Goal: Task Accomplishment & Management: Manage account settings

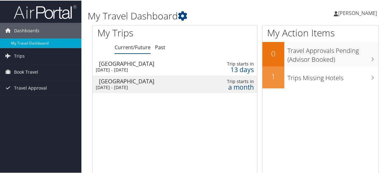
click at [155, 66] on div "Tue 16 Sep 2025 - Sat 20 Sep 2025" at bounding box center [146, 69] width 100 height 6
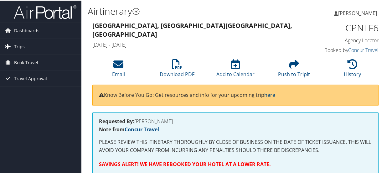
click at [25, 41] on link "Trips" at bounding box center [41, 46] width 82 height 16
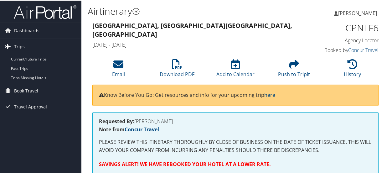
click at [20, 46] on span "Trips" at bounding box center [19, 46] width 11 height 16
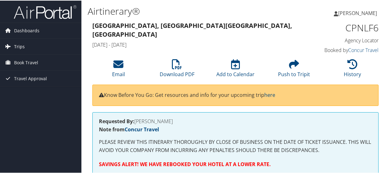
click at [20, 46] on span "Trips" at bounding box center [19, 46] width 11 height 16
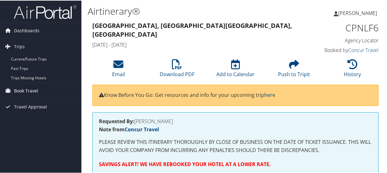
click at [30, 91] on span "Book Travel" at bounding box center [26, 90] width 24 height 16
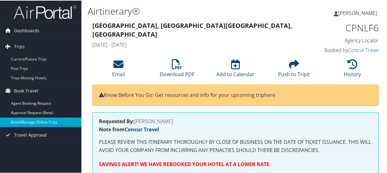
click at [51, 120] on link "Book/Manage Online Trips" at bounding box center [41, 121] width 82 height 9
